Goal: Task Accomplishment & Management: Use online tool/utility

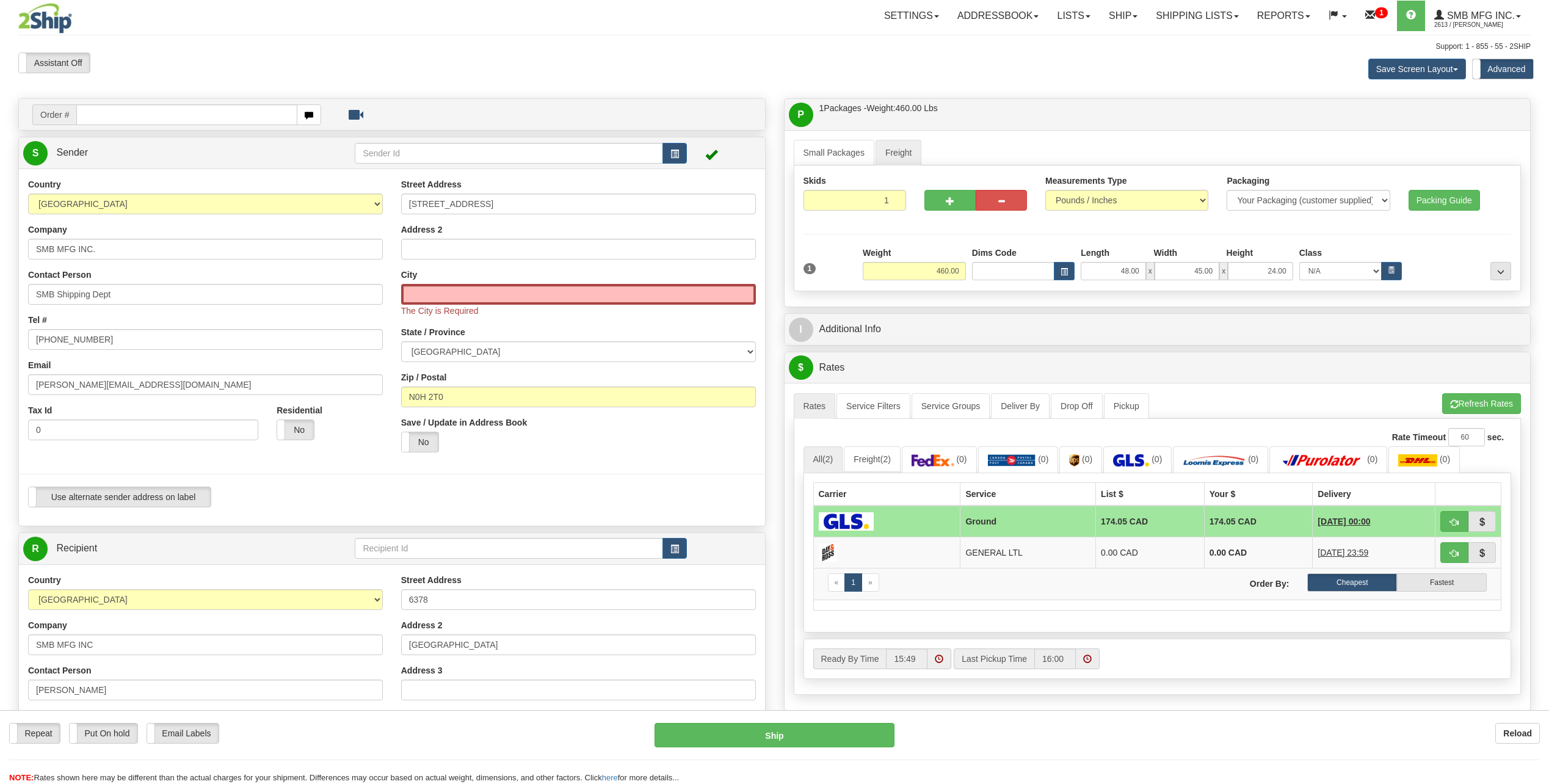
select select "ON"
click at [1103, 19] on link "Ship" at bounding box center [1123, 16] width 47 height 30
click at [1081, 39] on span "Ship Screen" at bounding box center [1071, 43] width 47 height 10
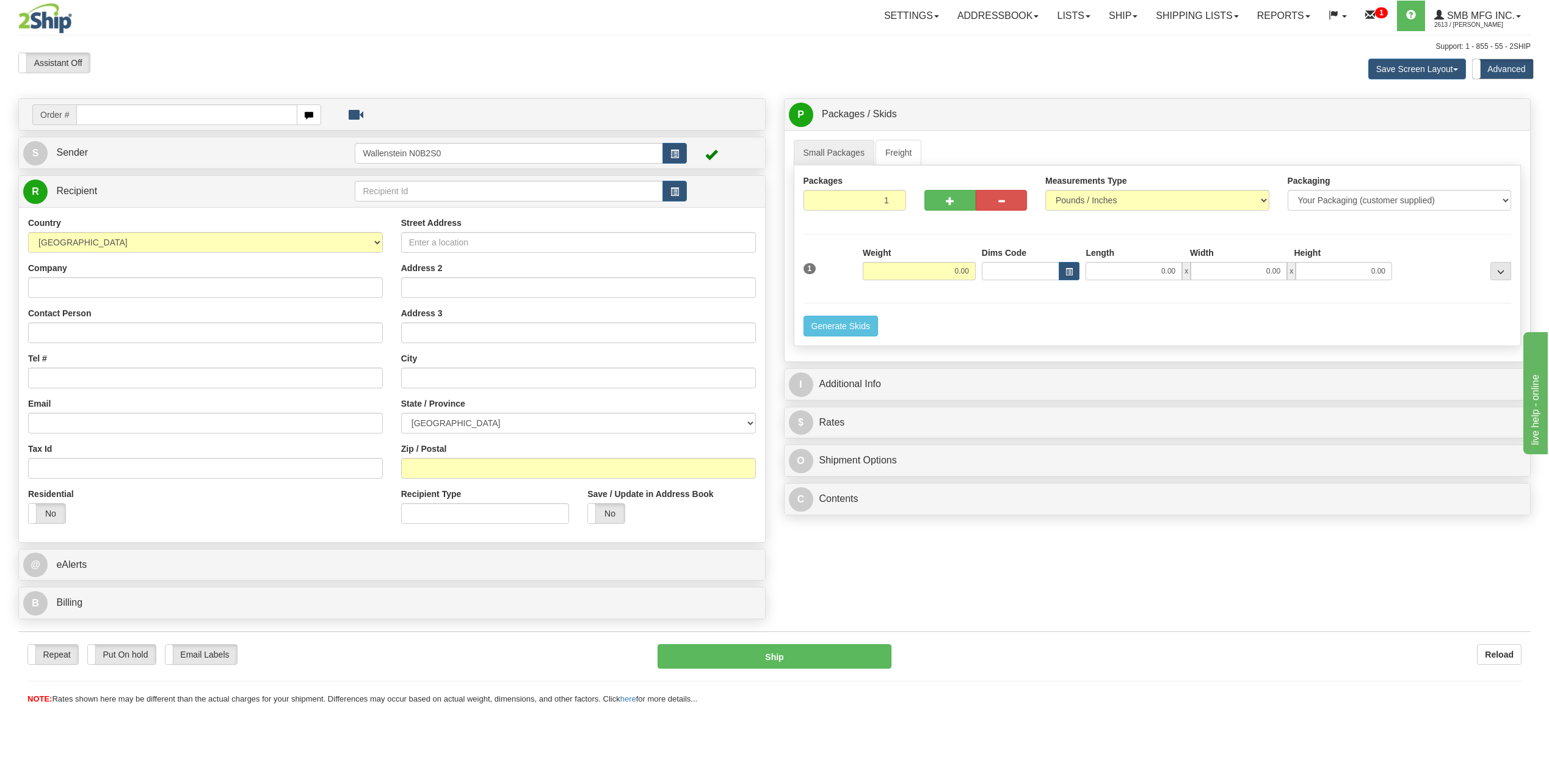
drag, startPoint x: 777, startPoint y: 578, endPoint x: 783, endPoint y: 574, distance: 7.2
click at [777, 578] on div "Order # S Sender" at bounding box center [774, 361] width 1530 height 527
click at [772, 336] on div "Order # S Sender" at bounding box center [392, 361] width 765 height 527
click at [774, 328] on div "Order # S Sender" at bounding box center [392, 361] width 765 height 527
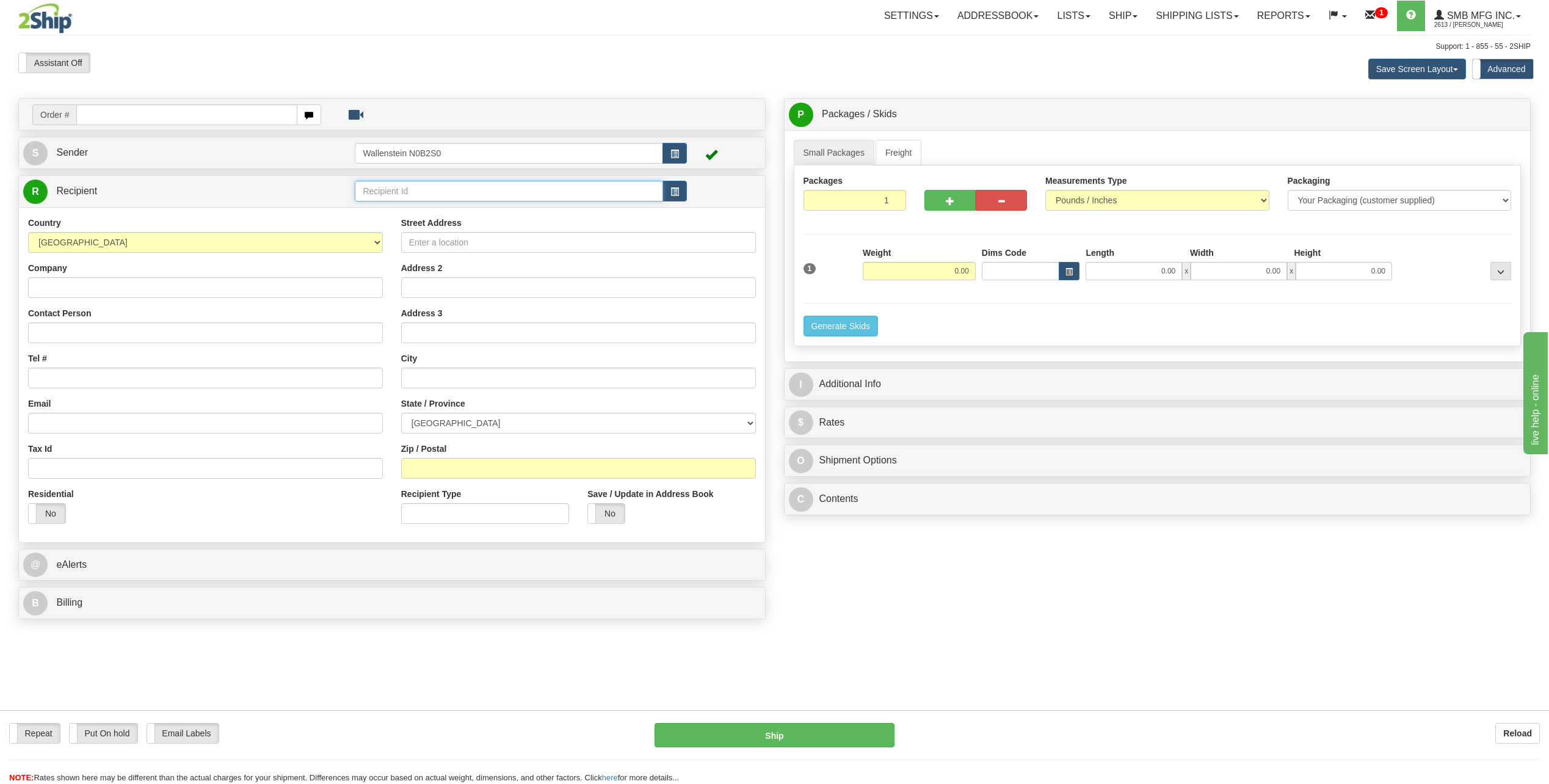
click at [450, 194] on input "text" at bounding box center [508, 191] width 308 height 21
click at [463, 208] on div "DURH01" at bounding box center [506, 210] width 296 height 14
type input "DURH01"
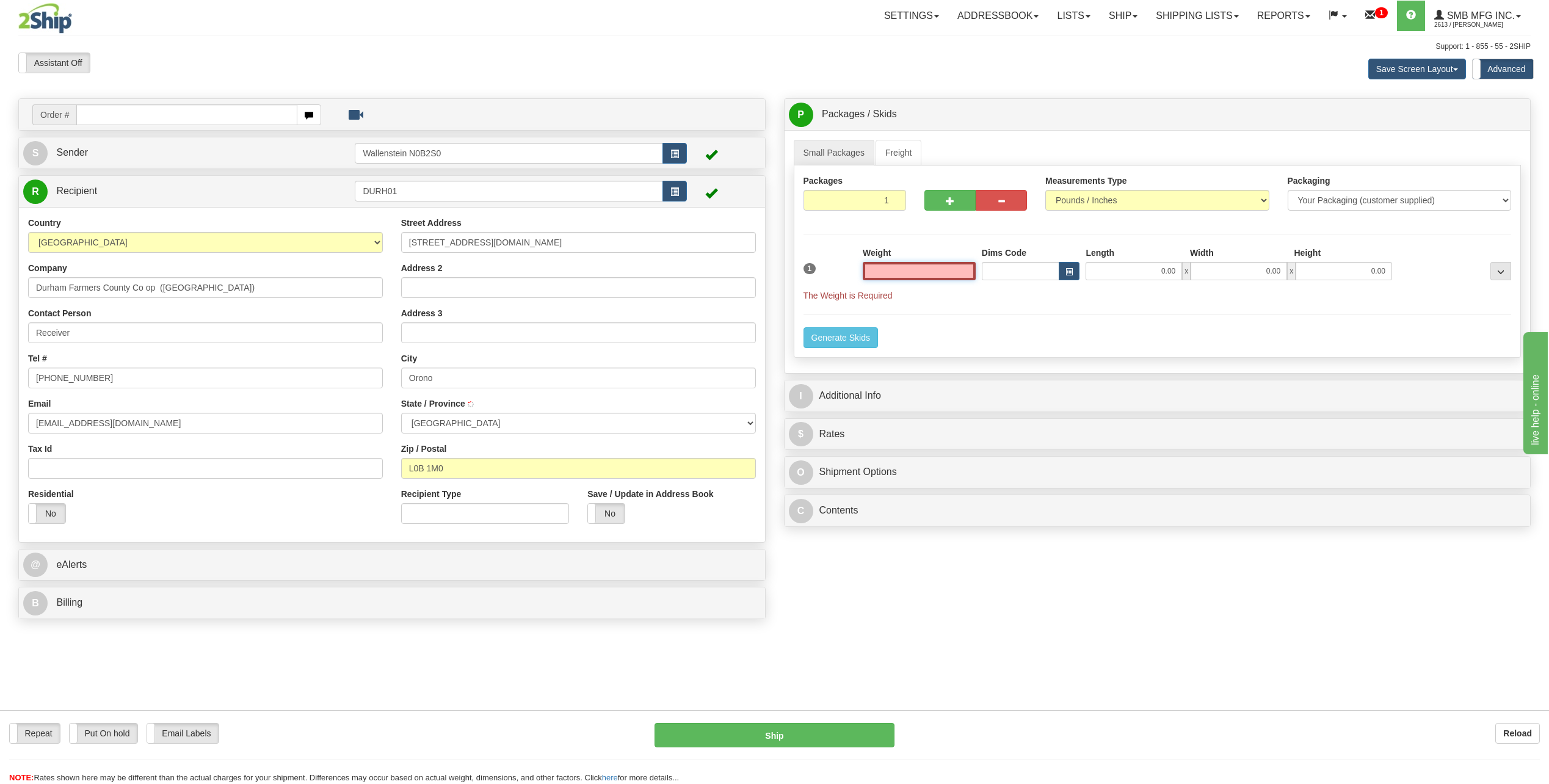
type input "ORONO"
type input "0.00"
click at [907, 270] on input "0.00" at bounding box center [919, 270] width 113 height 18
type input "160.00"
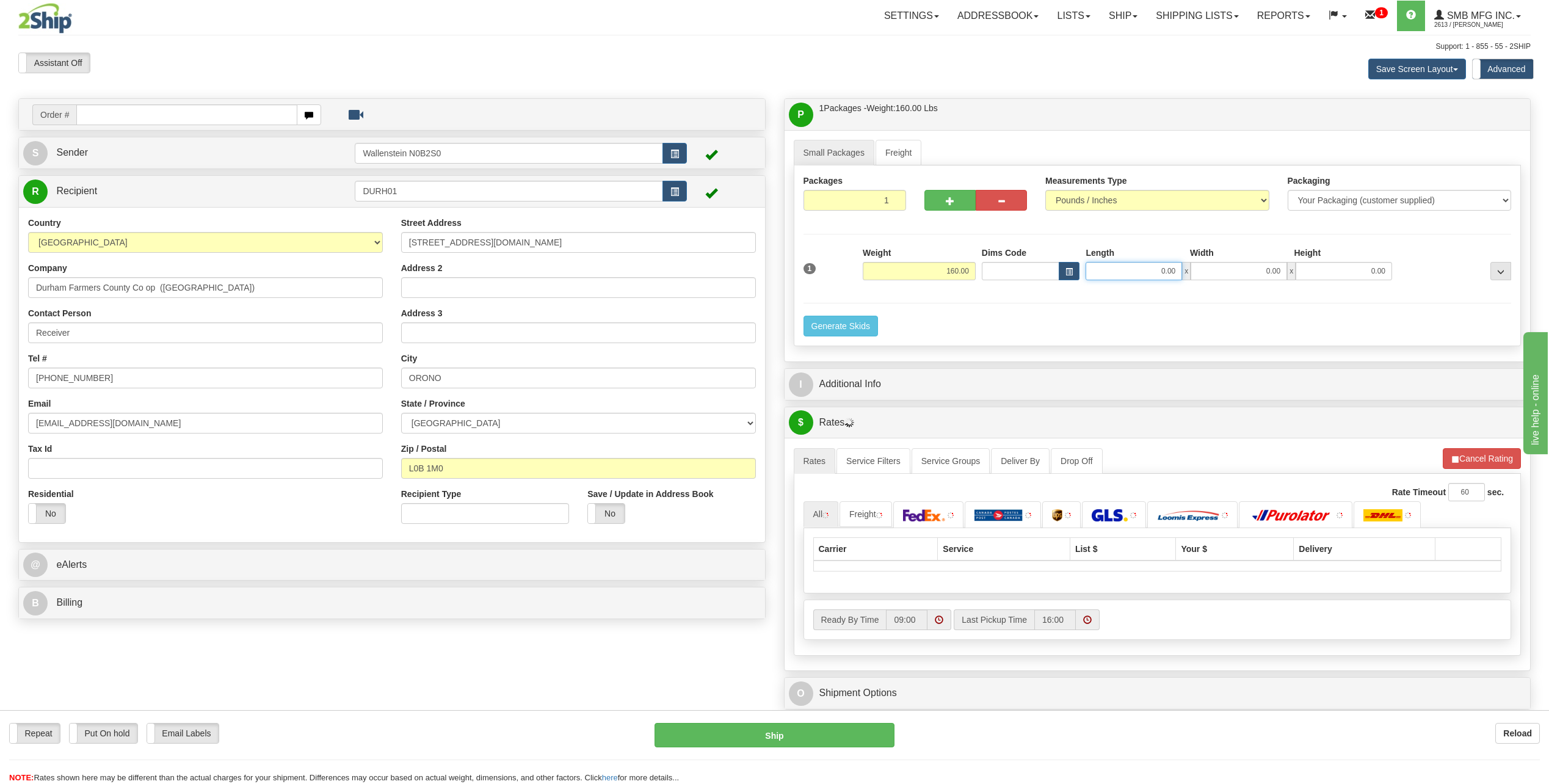
click at [1111, 269] on input "0.00" at bounding box center [1134, 270] width 96 height 18
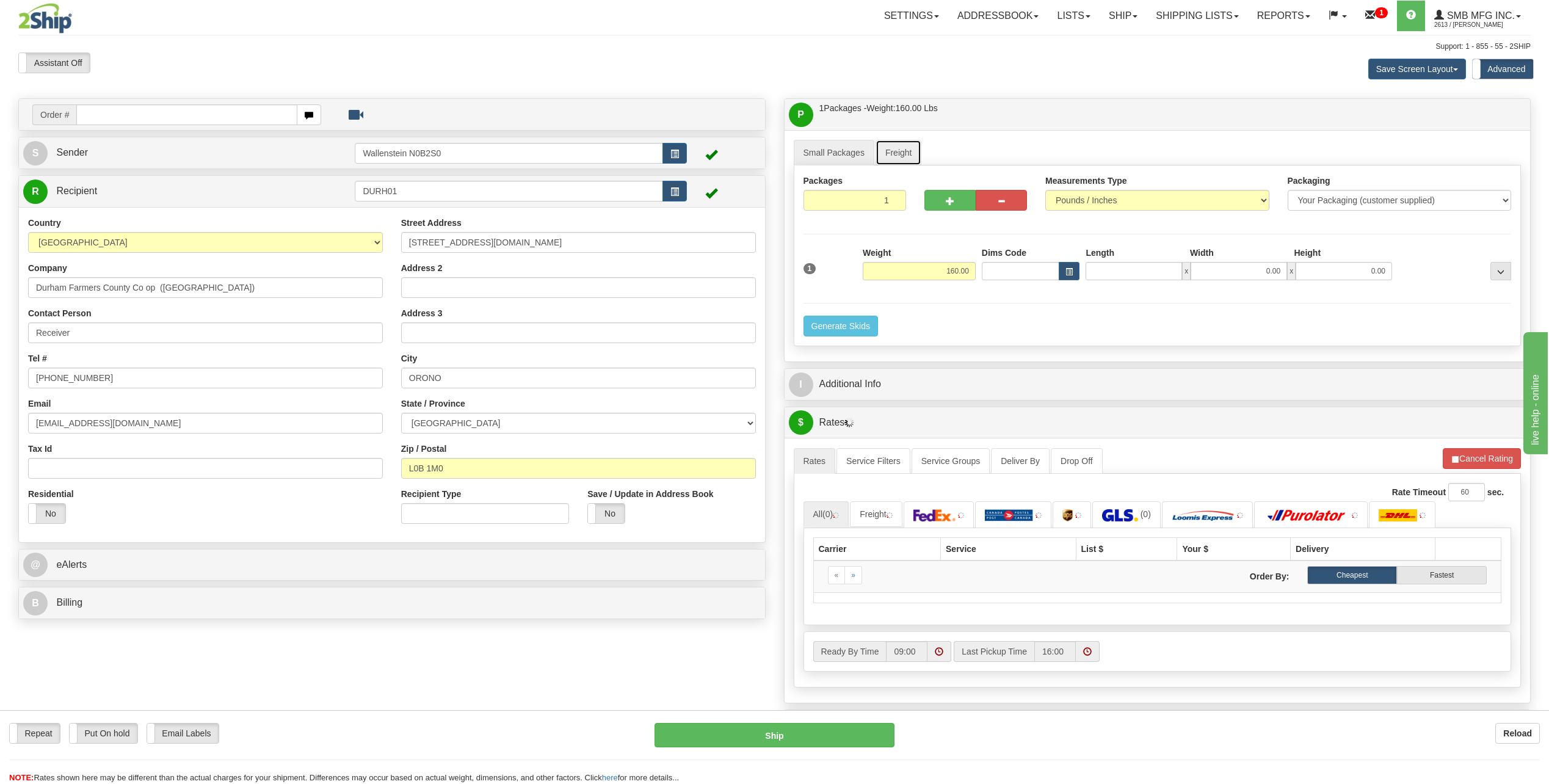
type input "0.00"
click at [913, 158] on link "Freight" at bounding box center [899, 152] width 47 height 25
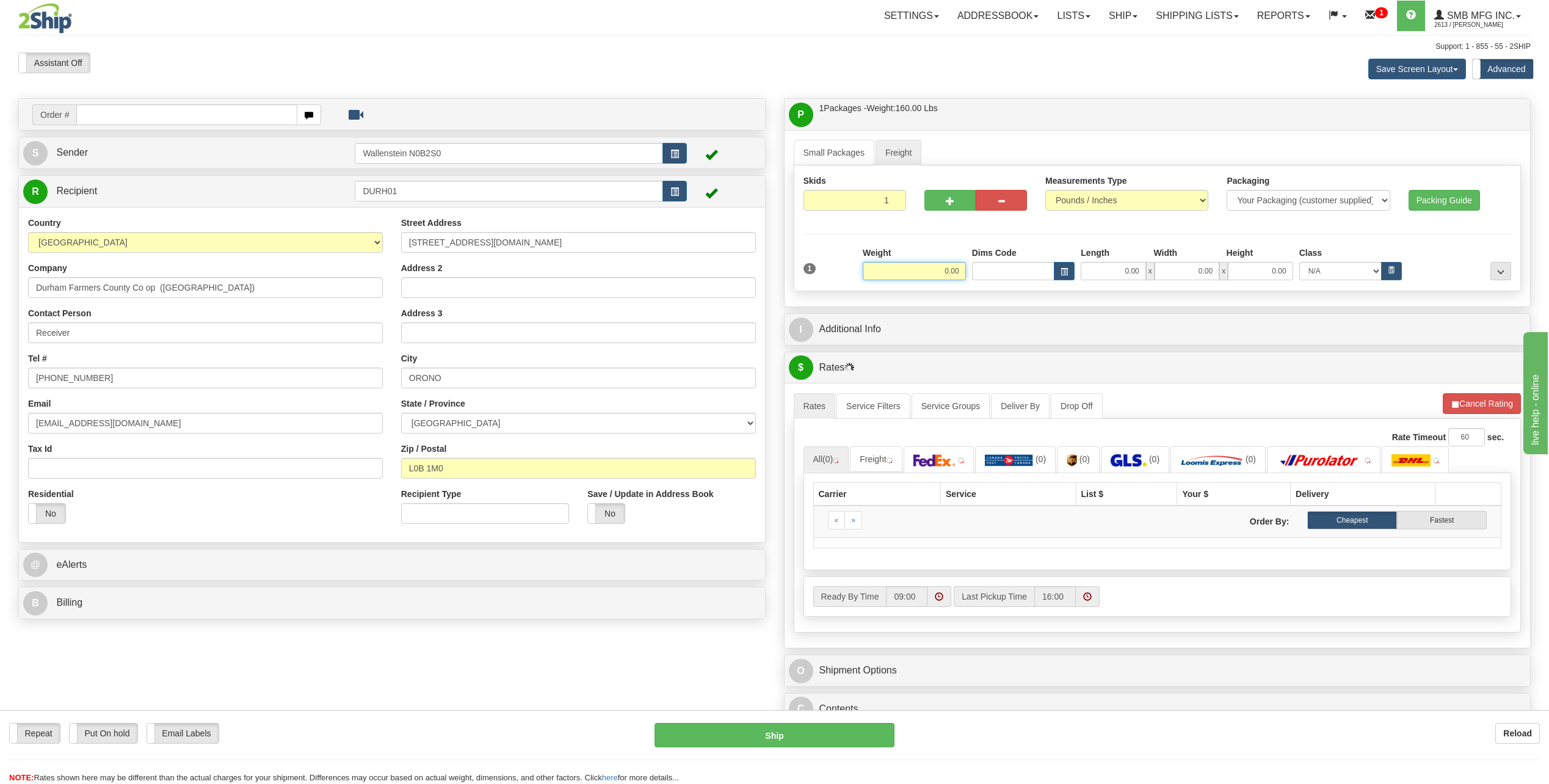
click at [892, 266] on input "0.00" at bounding box center [914, 270] width 103 height 18
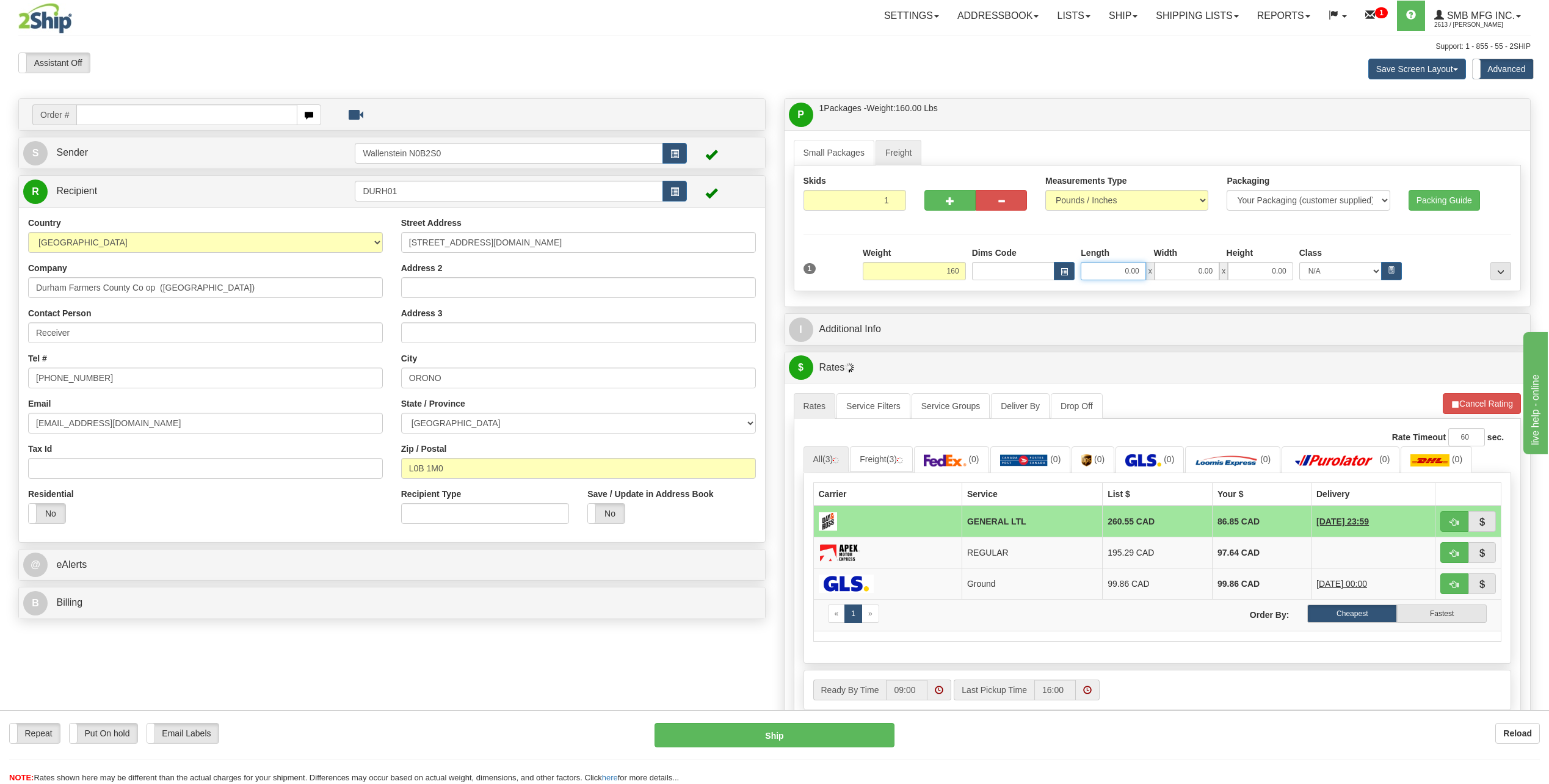
type input "160.00"
click at [1107, 272] on input "0.00" at bounding box center [1113, 270] width 65 height 18
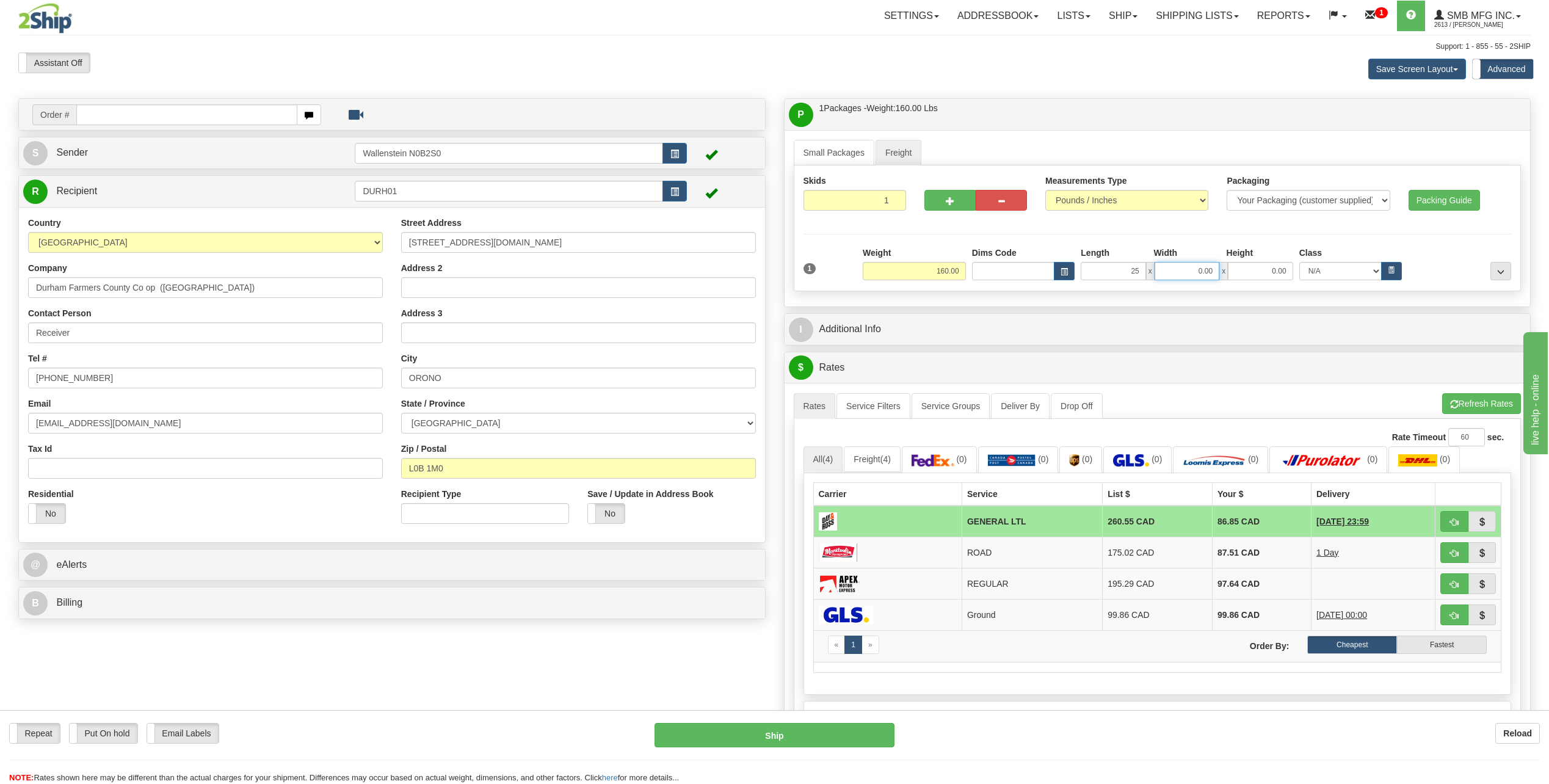
type input "25.00"
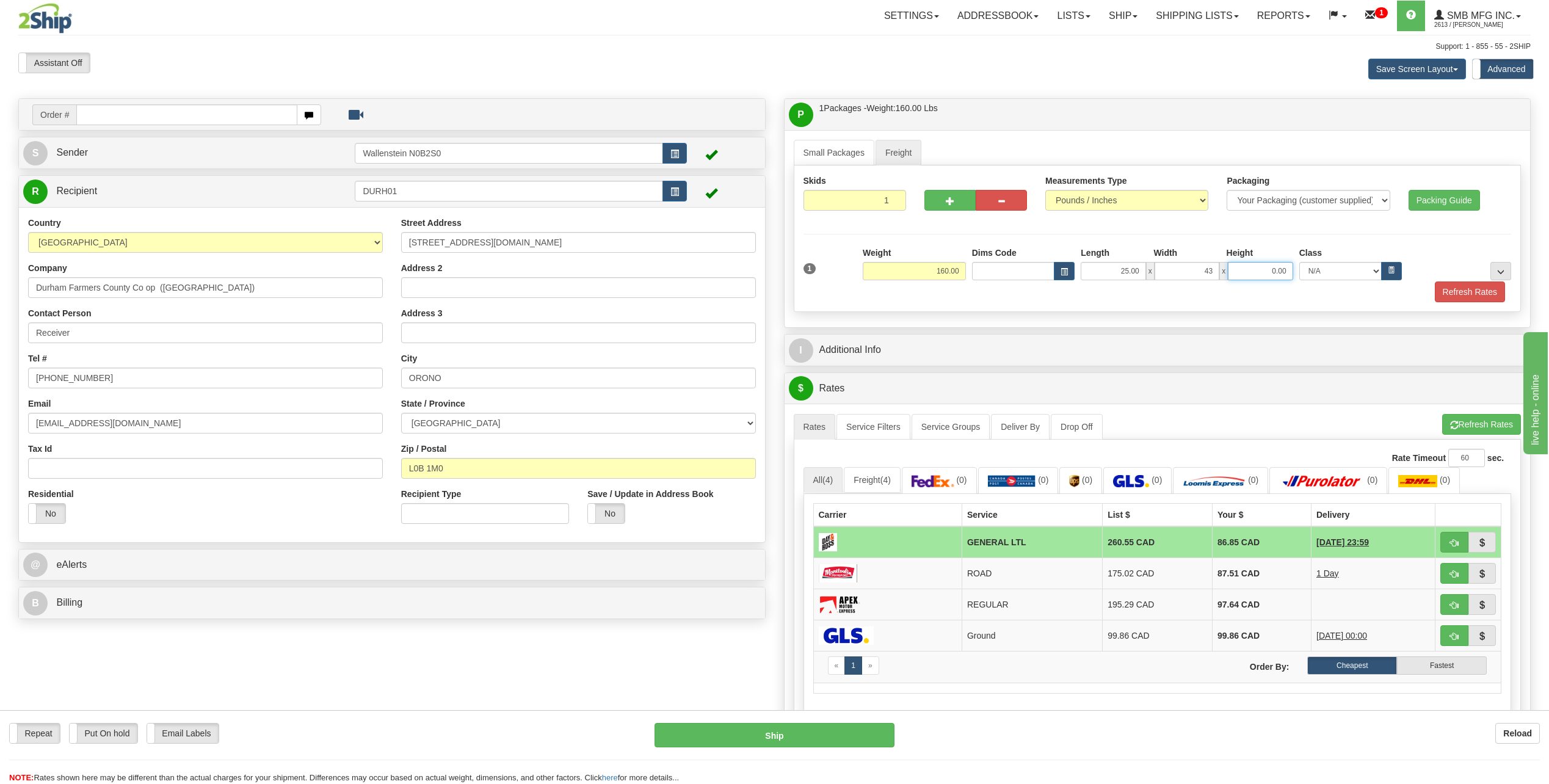
type input "43.00"
type input "56.00"
click at [1459, 298] on button "Refresh Rates" at bounding box center [1469, 292] width 70 height 21
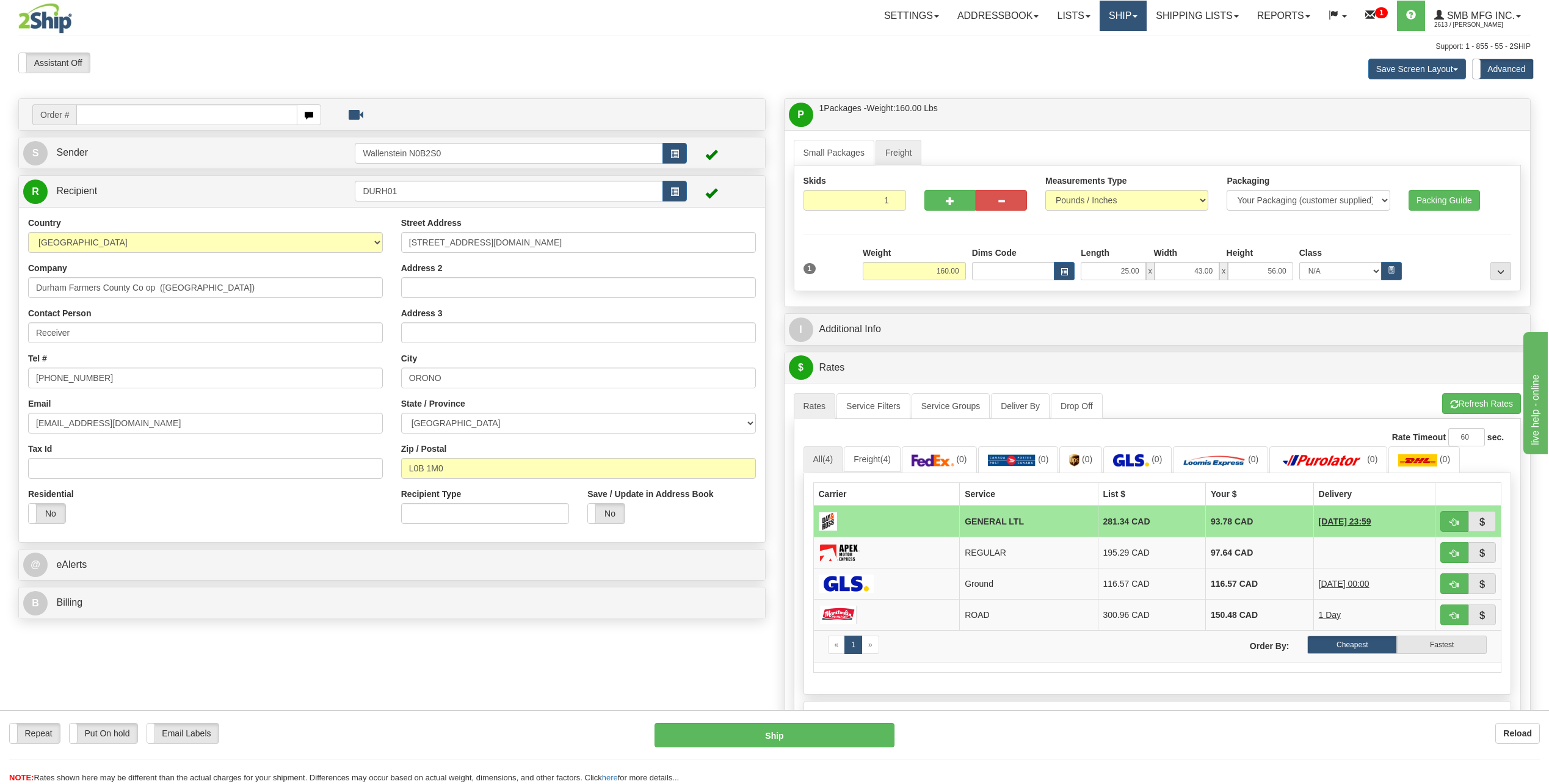
click at [1107, 22] on link "Ship" at bounding box center [1123, 16] width 47 height 30
click at [1086, 43] on span "Ship Screen" at bounding box center [1071, 43] width 47 height 10
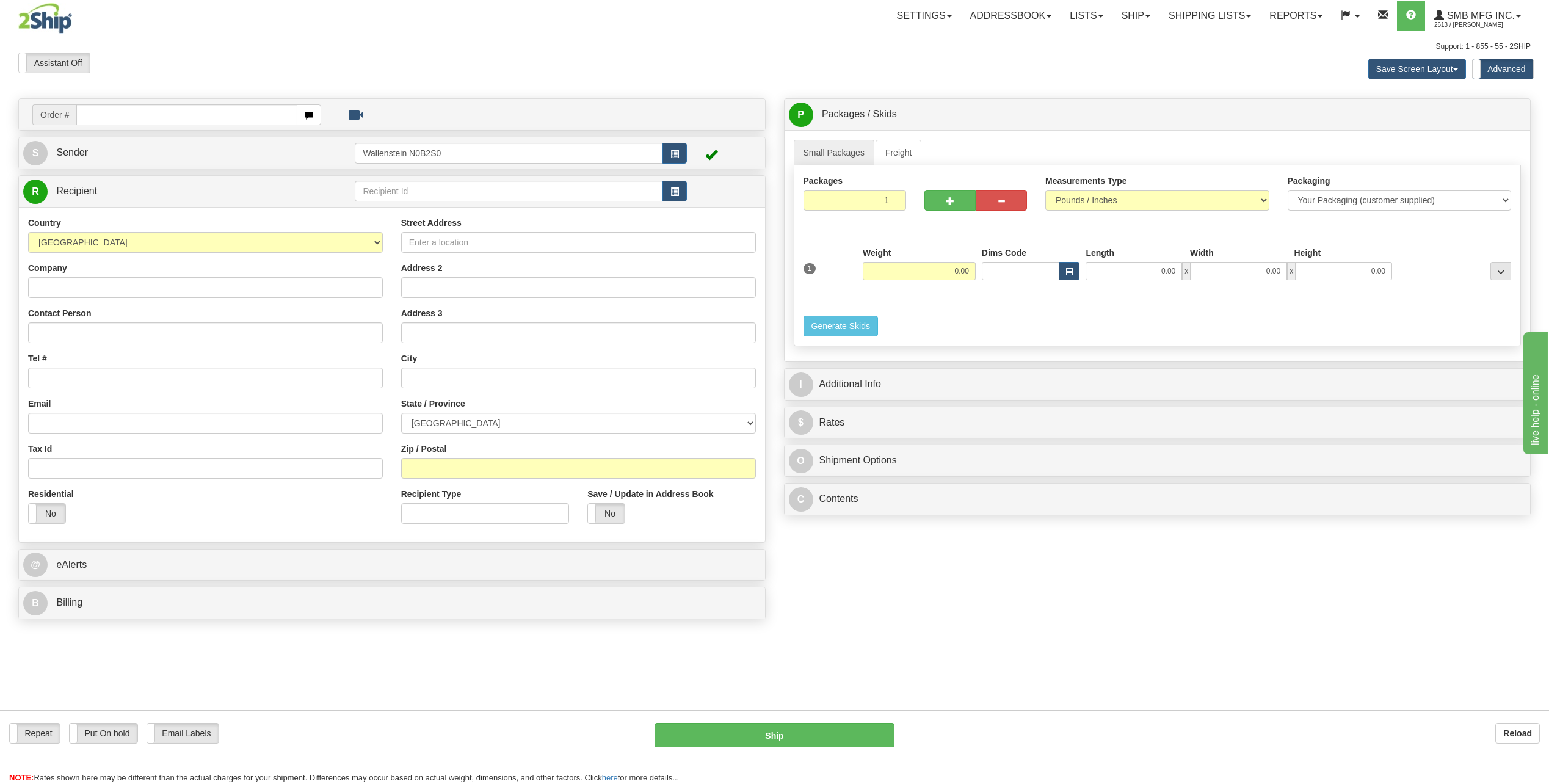
click at [770, 353] on div "Order # S Sender" at bounding box center [392, 361] width 765 height 527
click at [768, 343] on div "Order # S Sender" at bounding box center [392, 361] width 765 height 527
click at [772, 331] on div "Order # S Sender" at bounding box center [392, 361] width 765 height 527
click at [772, 321] on div "Order # S Sender" at bounding box center [392, 361] width 765 height 527
click at [772, 343] on div "Order # S Sender" at bounding box center [392, 361] width 765 height 527
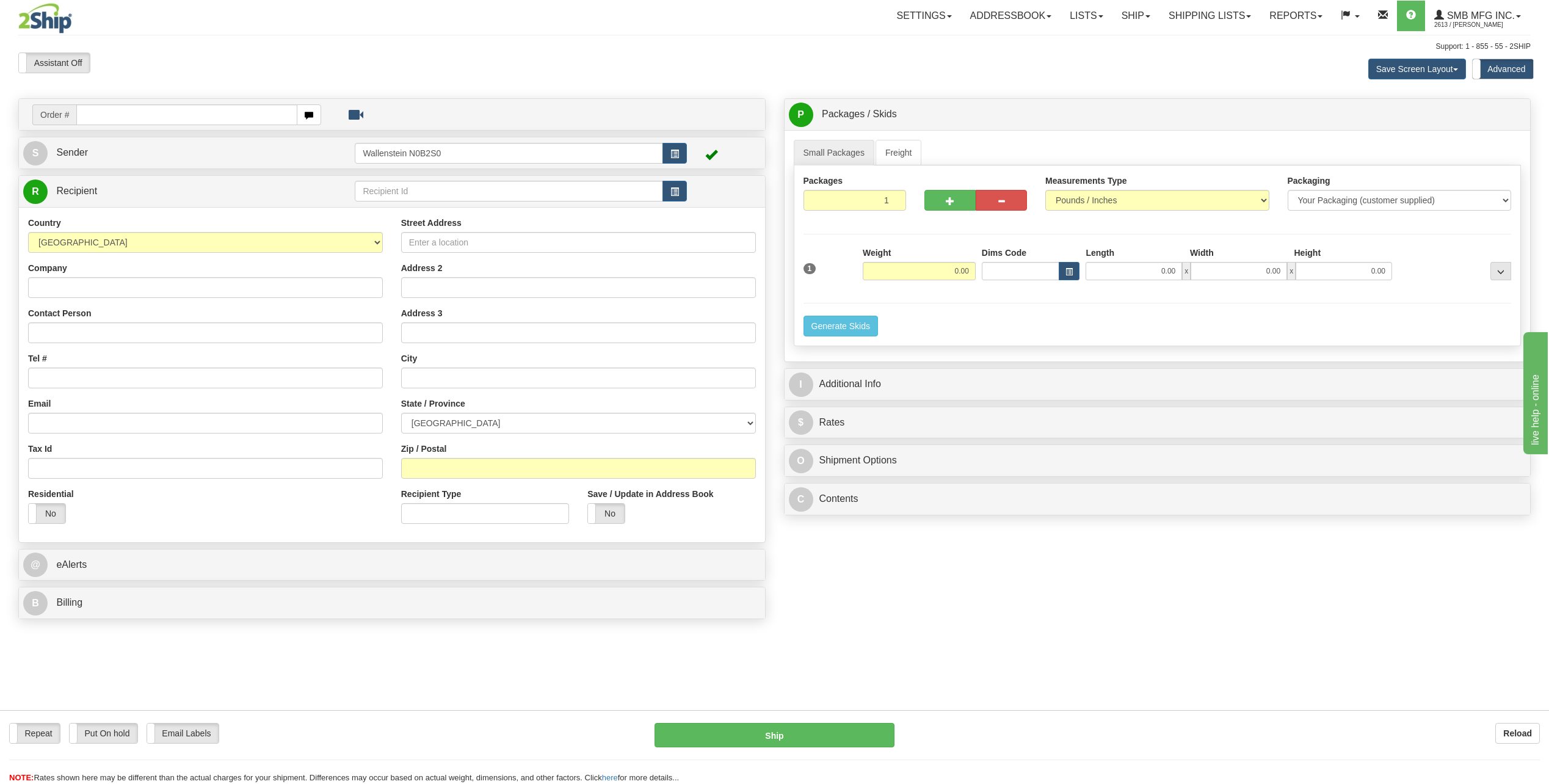
click at [775, 347] on div "P Packages / Skids 1 Packages - Weight: 0.00 Lbs 1 Skids - Weight: NaN Lbs Ship…" at bounding box center [1157, 310] width 765 height 423
